Goal: Task Accomplishment & Management: Use online tool/utility

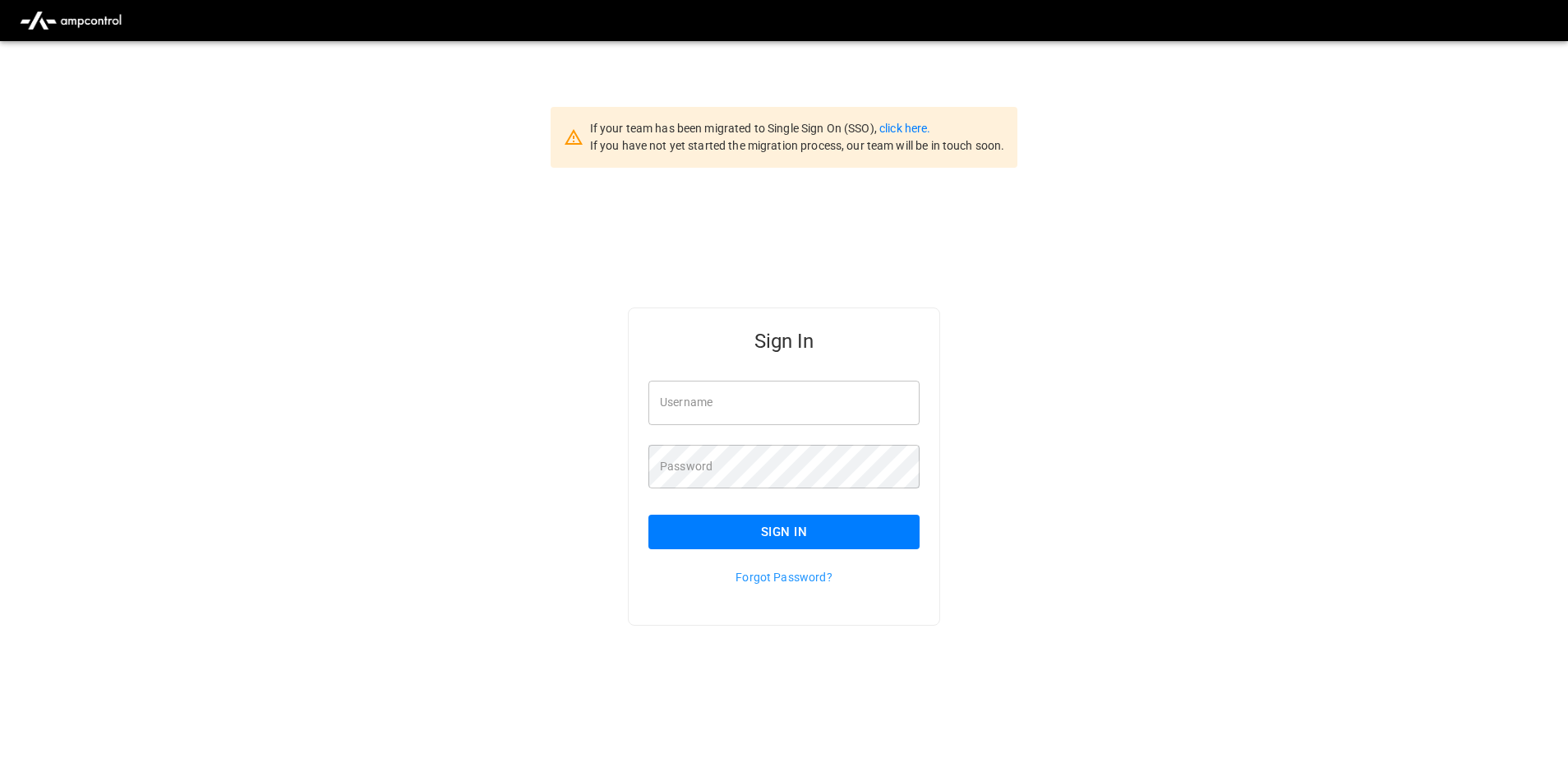
type input "**********"
click at [792, 539] on button "Sign In" at bounding box center [784, 531] width 271 height 35
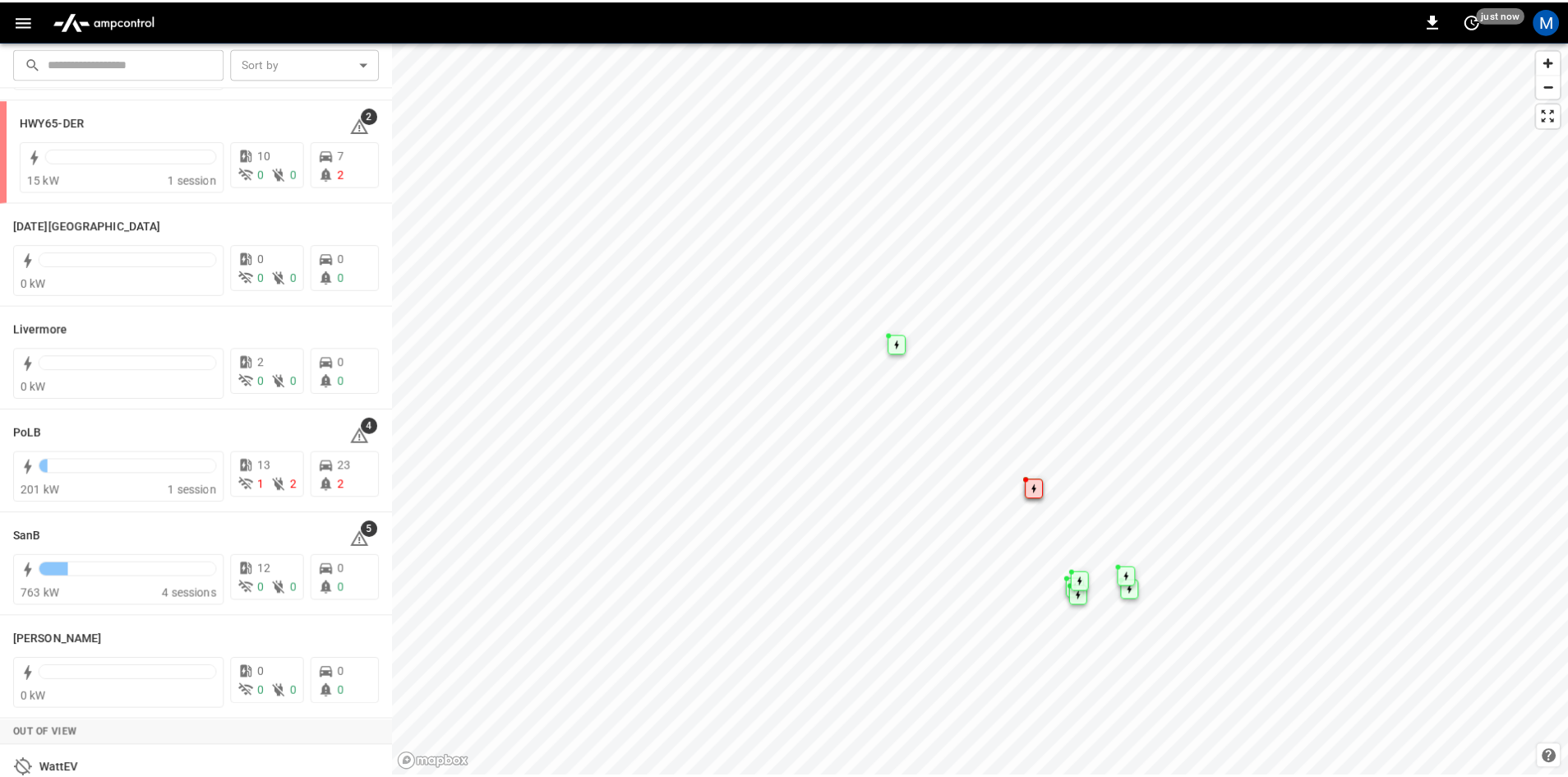
scroll to position [291, 0]
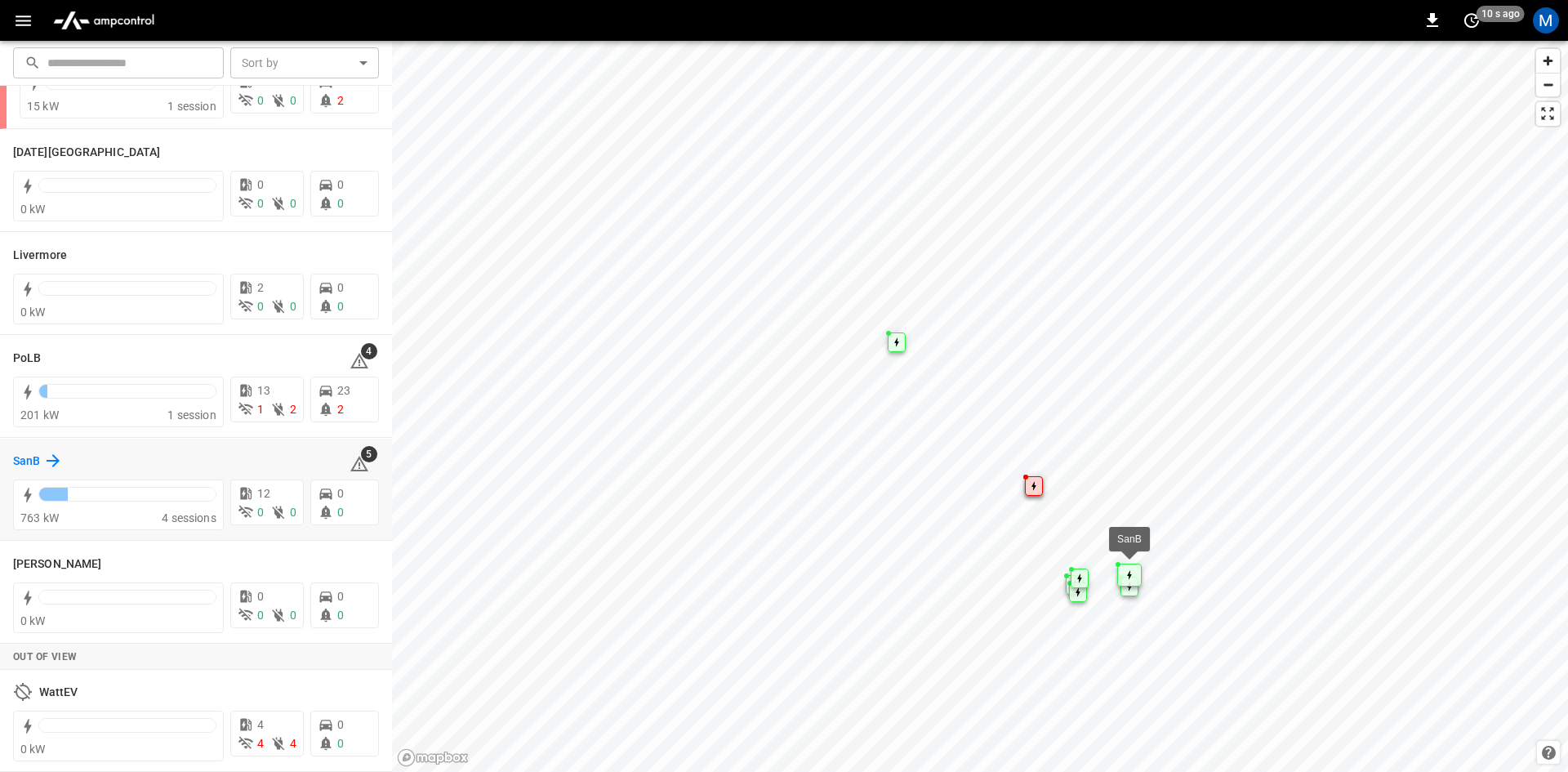
click at [37, 466] on h6 "SanB" at bounding box center [27, 461] width 27 height 18
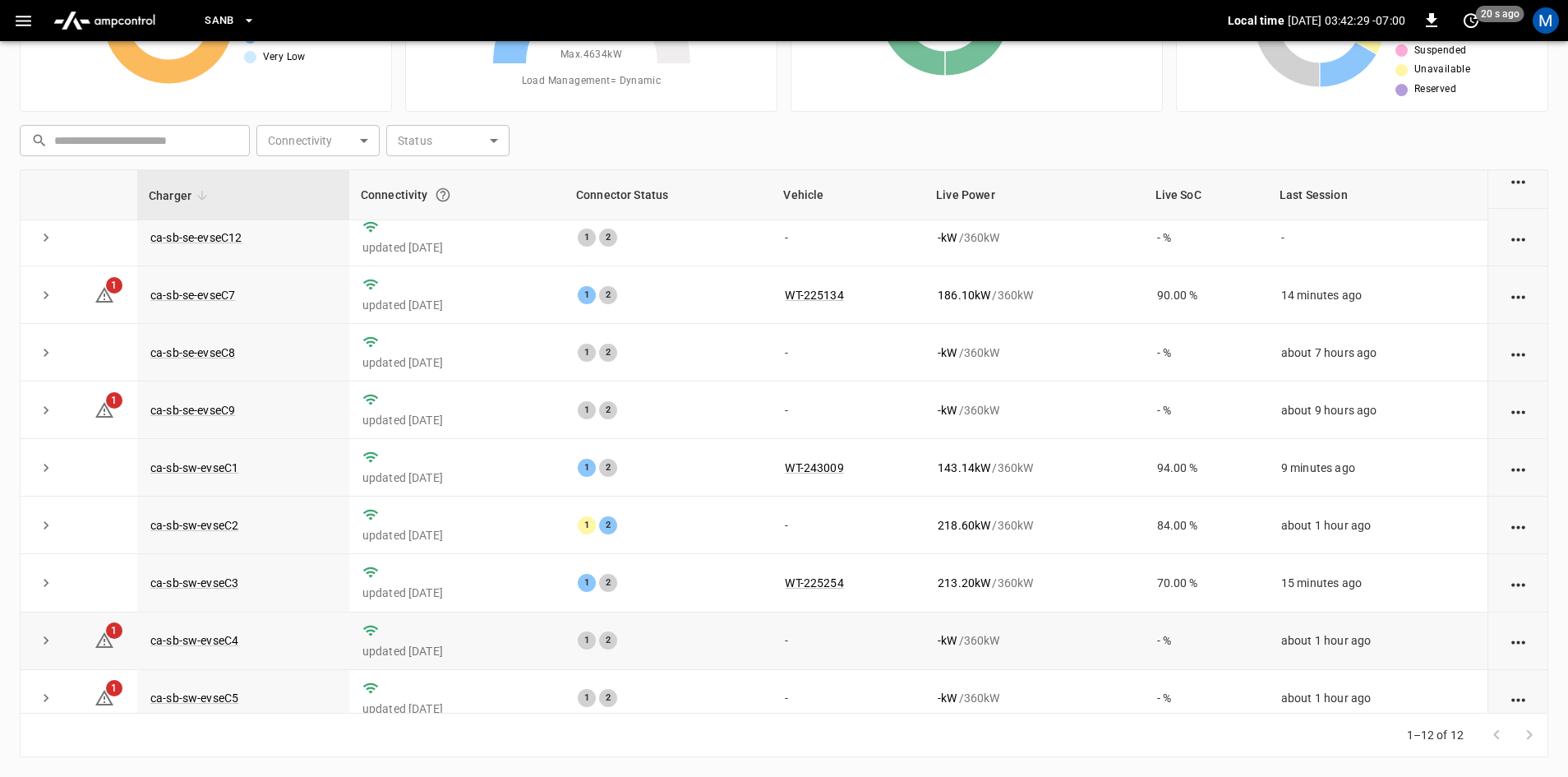
scroll to position [208, 0]
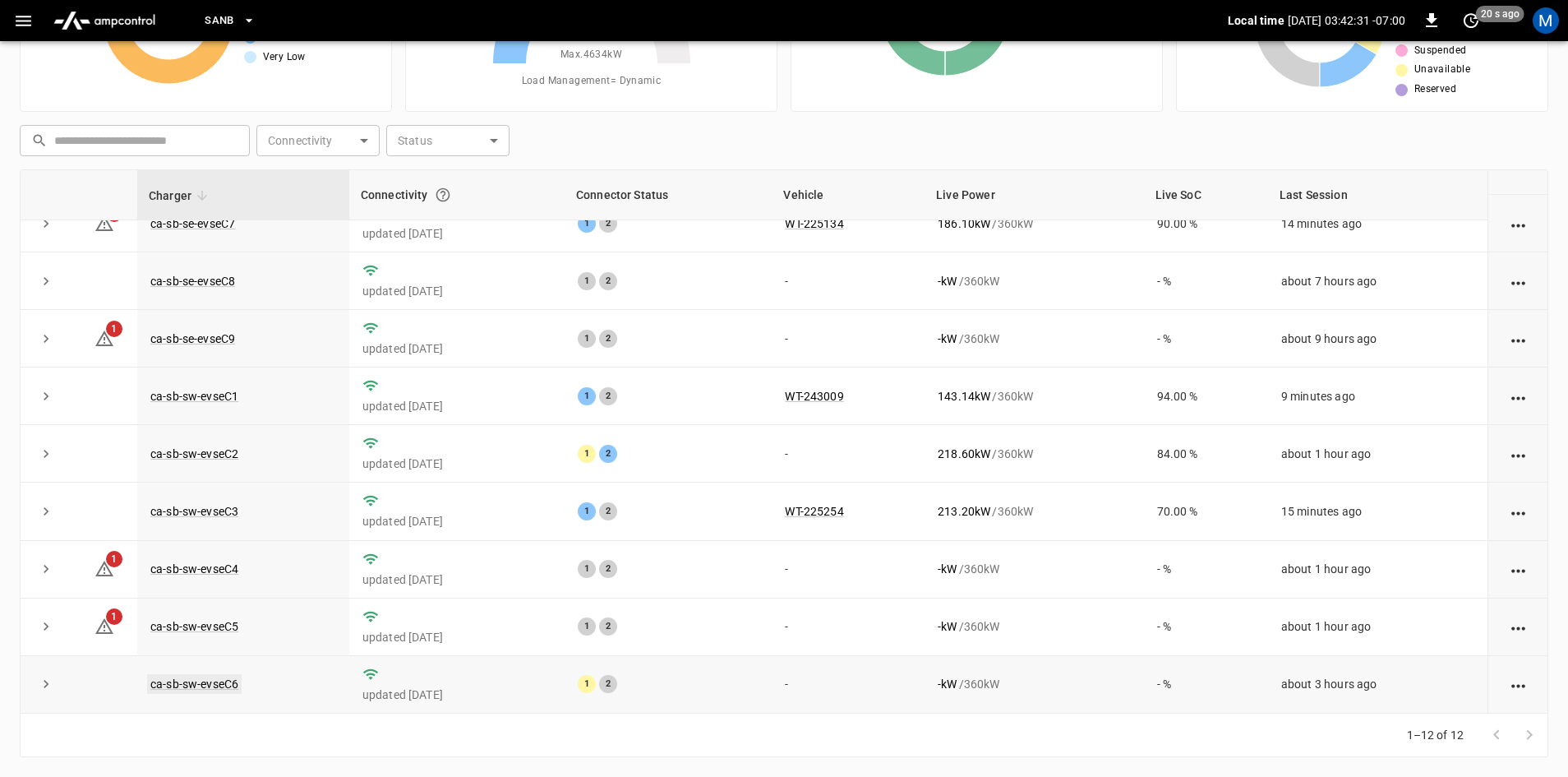
click at [218, 683] on link "ca-sb-sw-evseC6" at bounding box center [194, 684] width 94 height 19
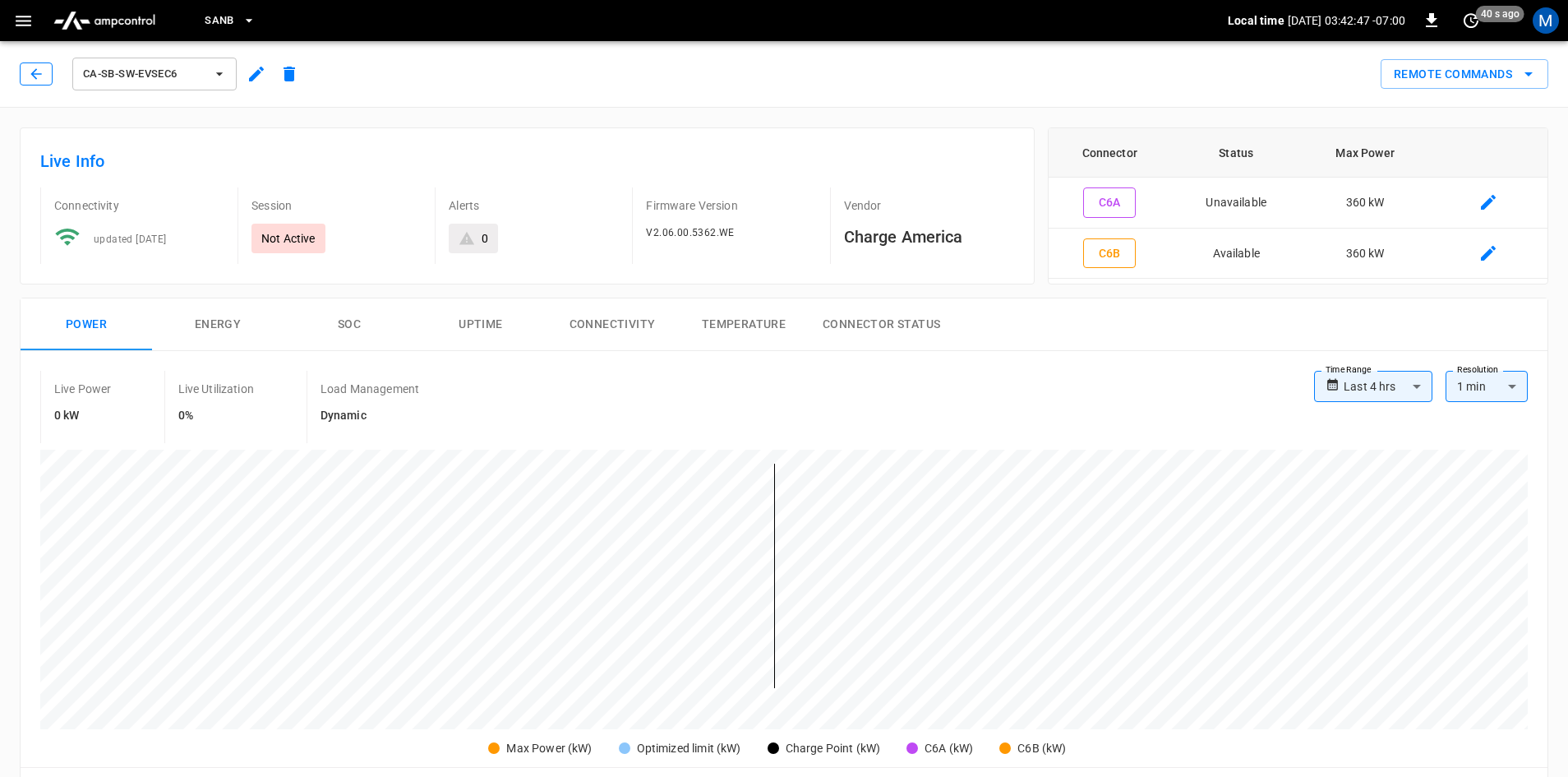
click at [27, 74] on button "button" at bounding box center [36, 74] width 33 height 23
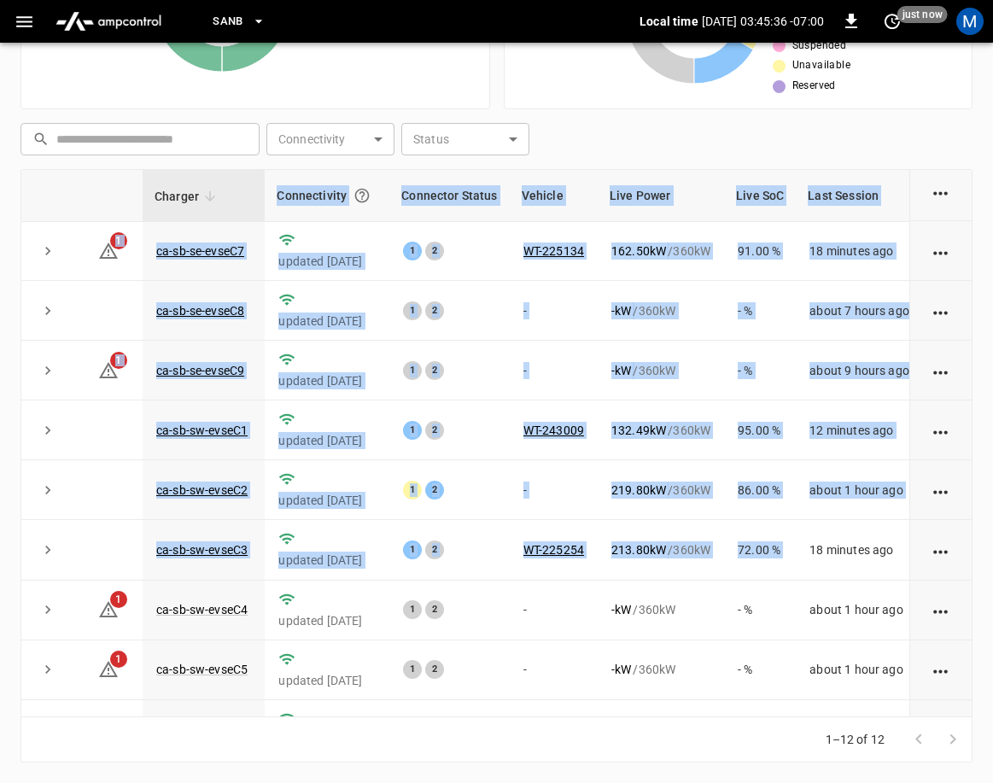
scroll to position [243, 0]
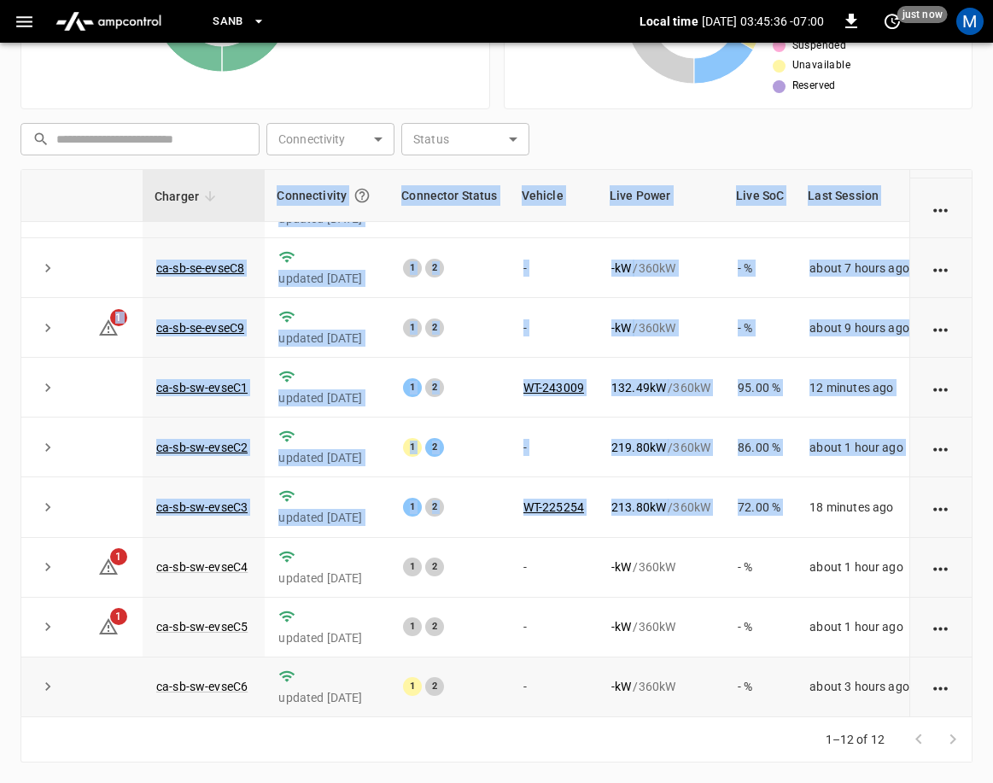
drag, startPoint x: 823, startPoint y: 716, endPoint x: 838, endPoint y: 695, distance: 25.8
click at [862, 711] on div "Charger Connectivity Connector Status Vehicle Live Power Live SoC Last Session …" at bounding box center [496, 443] width 952 height 548
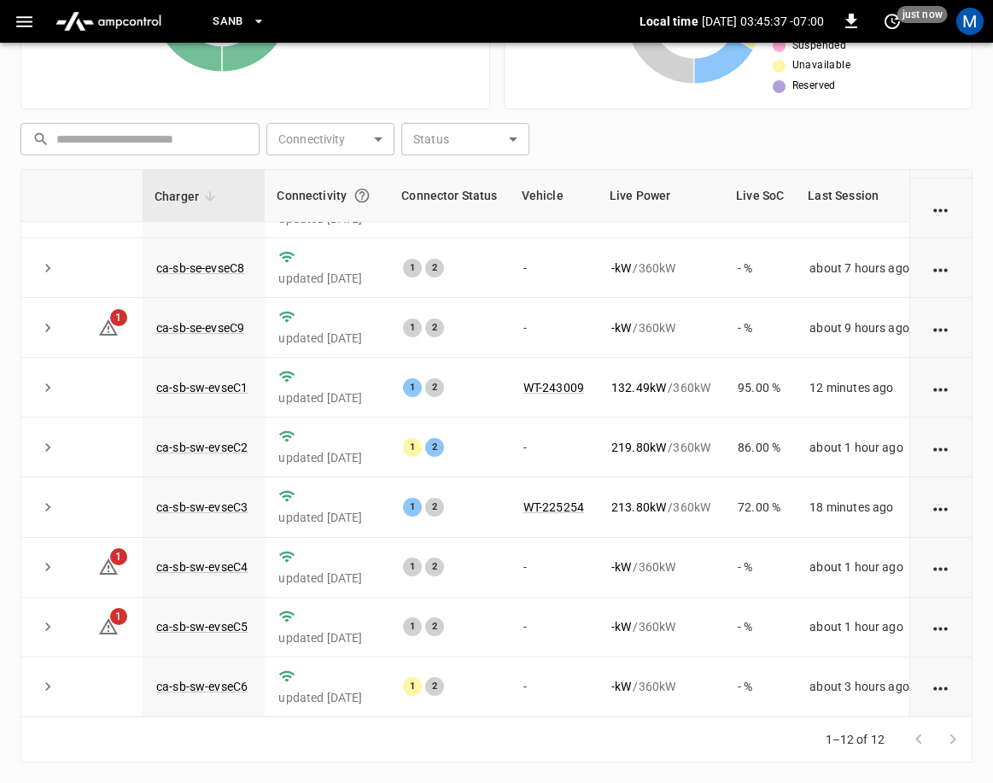
click at [939, 111] on div "Unresolved Alerts 5 Very High High Medium Low Very Low Live Power 728.69 kW Max…" at bounding box center [496, 211] width 952 height 1101
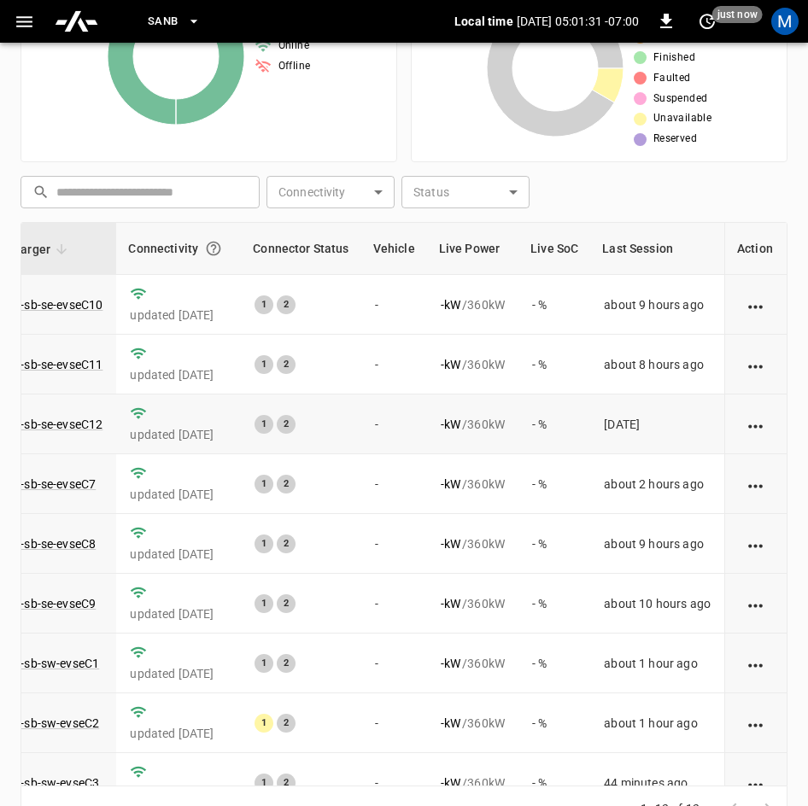
scroll to position [296, 0]
